Goal: Information Seeking & Learning: Find specific fact

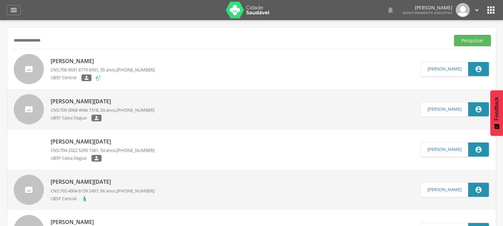
click at [67, 41] on input "**********" at bounding box center [229, 40] width 435 height 11
type input "*"
type input "**********"
click at [454, 35] on button "Pesquisar" at bounding box center [472, 40] width 37 height 11
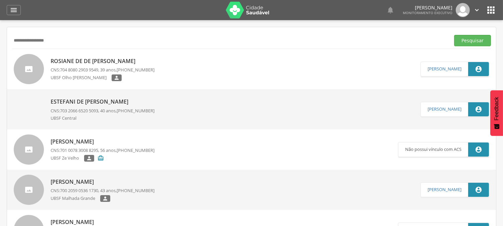
click at [85, 101] on p "Estefani de [PERSON_NAME]" at bounding box center [103, 102] width 104 height 8
type input "**********"
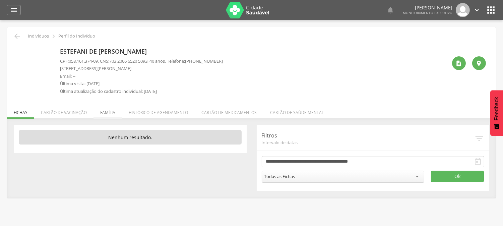
click at [110, 114] on li "Família" at bounding box center [108, 111] width 28 height 16
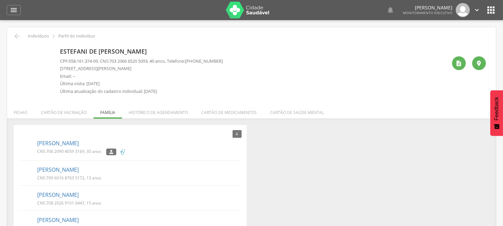
scroll to position [21, 0]
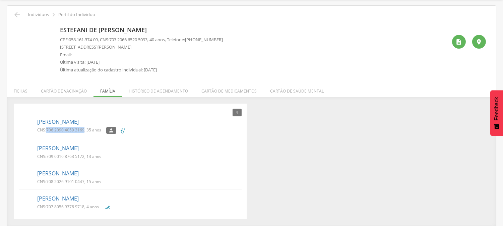
drag, startPoint x: 47, startPoint y: 131, endPoint x: 84, endPoint y: 132, distance: 36.6
click at [84, 132] on span "706 2090 4059 3169" at bounding box center [65, 130] width 38 height 6
copy span "706 2090 4059 3169"
drag, startPoint x: 46, startPoint y: 156, endPoint x: 84, endPoint y: 156, distance: 37.9
click at [84, 156] on p "CNS: 709 6016 8763 5172 , 13 anos" at bounding box center [69, 157] width 64 height 6
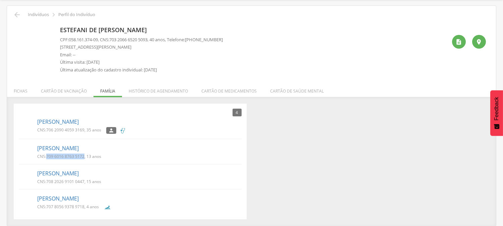
copy p "709 6016 8763 5172"
drag, startPoint x: 46, startPoint y: 180, endPoint x: 85, endPoint y: 180, distance: 39.2
click at [85, 180] on p "CNS: 708 2026 9101 0447 , 15 anos" at bounding box center [69, 182] width 64 height 6
click at [86, 183] on p "CNS: 708 2026 9101 0447 , 15 anos" at bounding box center [69, 182] width 64 height 6
drag, startPoint x: 84, startPoint y: 180, endPoint x: 46, endPoint y: 184, distance: 38.4
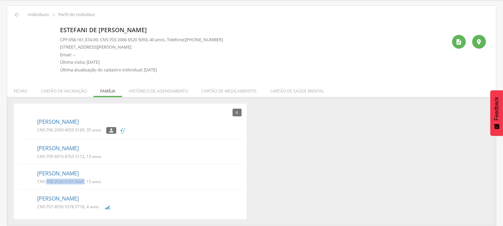
click at [46, 184] on div "CNS: 708 2026 9101 0447 , 15 anos" at bounding box center [71, 182] width 69 height 7
copy p "708 2026 9101 0447"
drag, startPoint x: 46, startPoint y: 207, endPoint x: 84, endPoint y: 203, distance: 38.0
click at [84, 204] on p "CNS: 707 8056 9378 9718 , 4 anos" at bounding box center [68, 207] width 62 height 6
copy p "707 8056 9378 9718"
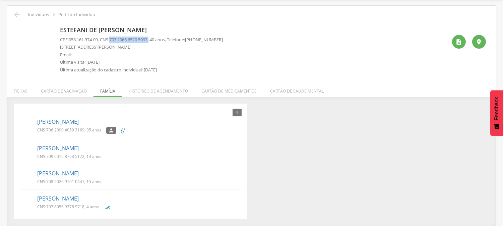
drag, startPoint x: 114, startPoint y: 38, endPoint x: 155, endPoint y: 37, distance: 40.9
click at [155, 37] on p "CPF: 058.161.374-09 , CNS: [PHONE_NUMBER] , 40 anos, Telefone: [PHONE_NUMBER]" at bounding box center [141, 40] width 163 height 6
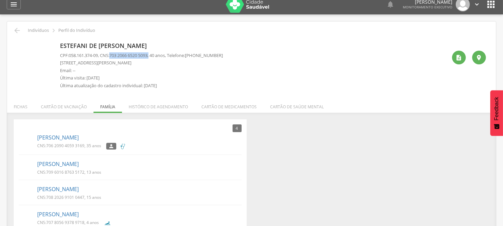
scroll to position [0, 0]
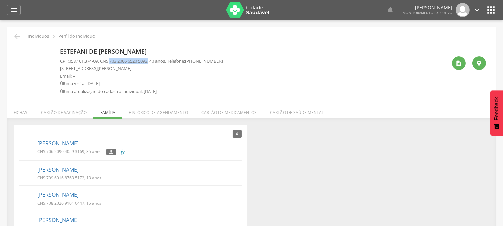
drag, startPoint x: 137, startPoint y: 41, endPoint x: 132, endPoint y: 62, distance: 22.4
copy p "703 2066 6520 5093 ,"
click at [11, 8] on icon "" at bounding box center [14, 10] width 8 height 8
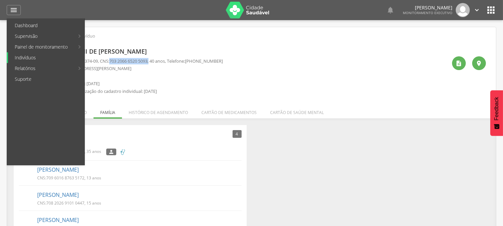
click at [20, 62] on link "Indivíduos" at bounding box center [46, 57] width 76 height 11
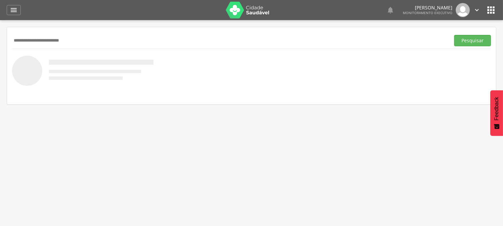
type input "**********"
click at [454, 35] on button "Pesquisar" at bounding box center [472, 40] width 37 height 11
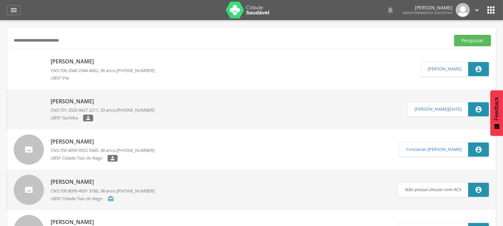
click at [65, 66] on div "[PERSON_NAME] CNS: 706 2040 2944 4662 , 36 anos, [PHONE_NUMBER] [GEOGRAPHIC_DAT…" at bounding box center [103, 69] width 104 height 27
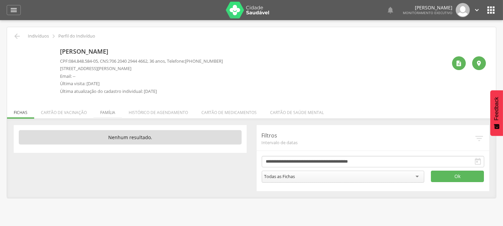
click at [109, 111] on li "Família" at bounding box center [108, 111] width 28 height 16
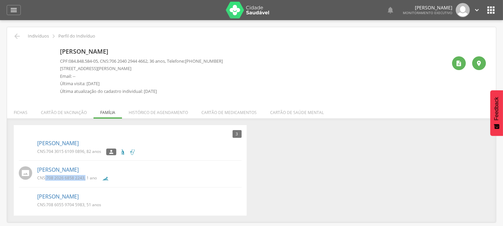
drag, startPoint x: 45, startPoint y: 178, endPoint x: 86, endPoint y: 178, distance: 40.9
click at [86, 178] on p "CNS: 708 2026 6858 2243 , 1 ano" at bounding box center [67, 178] width 60 height 6
copy p ": 708 2026 6858 2243 ,"
drag, startPoint x: 46, startPoint y: 151, endPoint x: 85, endPoint y: 153, distance: 38.9
click at [85, 153] on p "CNS: 704 3015 6109 0896 , 82 anos" at bounding box center [69, 152] width 64 height 6
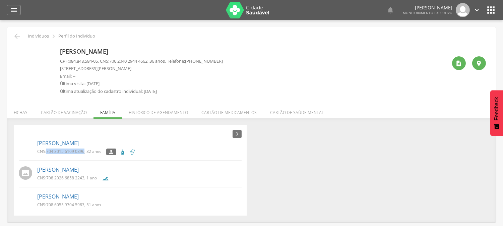
copy p "704 3015 6109 0896"
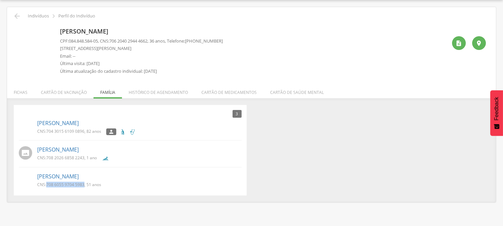
drag, startPoint x: 47, startPoint y: 183, endPoint x: 84, endPoint y: 184, distance: 37.2
click at [84, 184] on span "708 6055 9704 5983" at bounding box center [65, 185] width 38 height 6
copy span "708 6055 9704 5983"
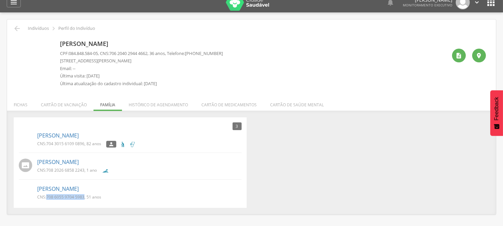
scroll to position [0, 0]
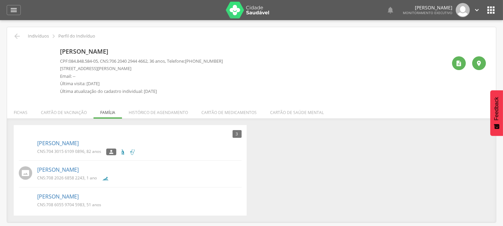
click at [494, 10] on icon "" at bounding box center [491, 10] width 11 height 11
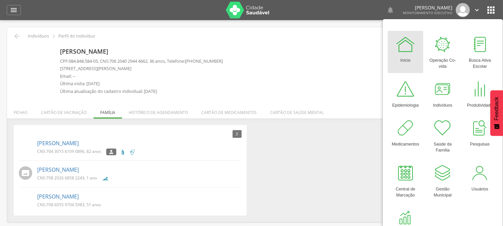
click at [348, 65] on div "[PERSON_NAME] CPF: 084.848.584-05 , CNS: [PHONE_NUMBER] , 36 anos, Telefone: [P…" at bounding box center [253, 71] width 387 height 53
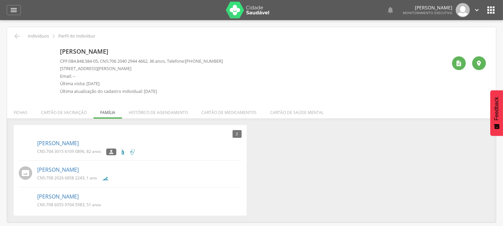
click at [474, 9] on icon "" at bounding box center [476, 9] width 7 height 7
click at [443, 42] on link "Sair" at bounding box center [453, 39] width 53 height 8
